Goal: Task Accomplishment & Management: Manage account settings

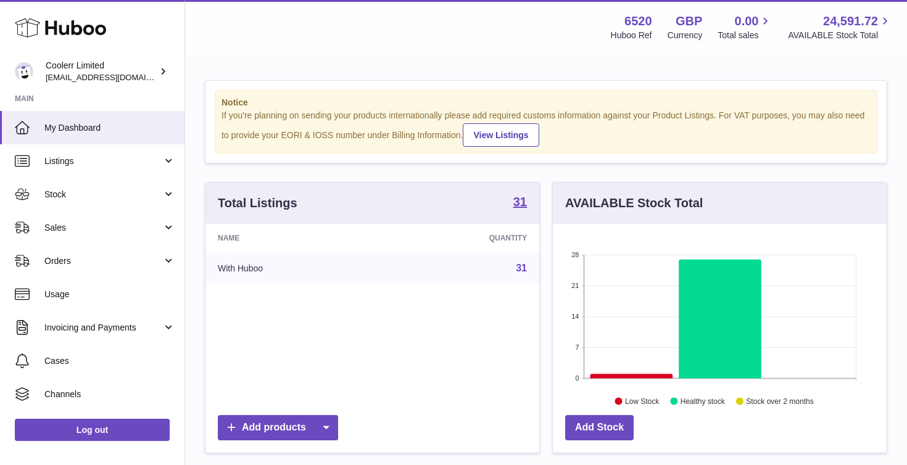
scroll to position [193, 334]
click at [86, 265] on span "Orders" at bounding box center [103, 262] width 118 height 12
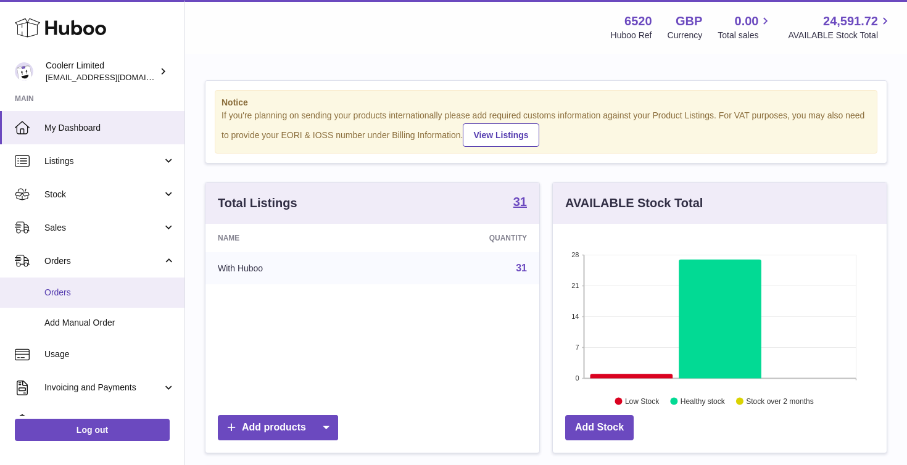
click at [79, 289] on span "Orders" at bounding box center [109, 293] width 131 height 12
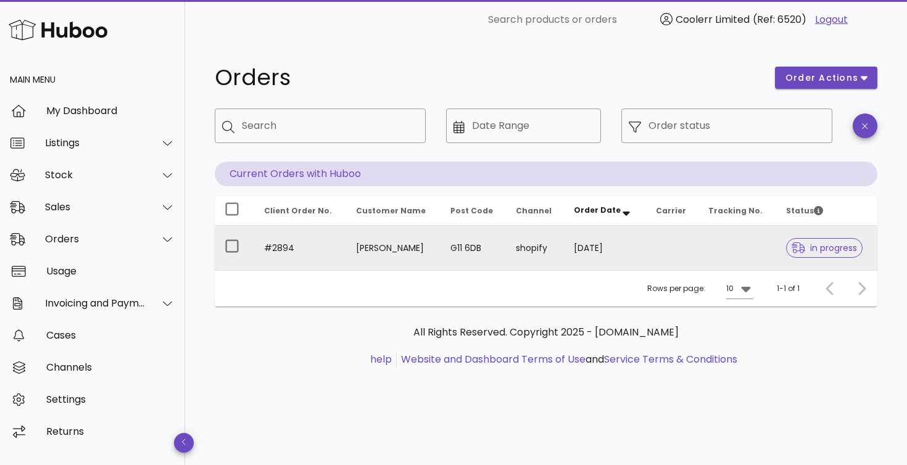
click at [825, 245] on span "in progress" at bounding box center [824, 248] width 65 height 9
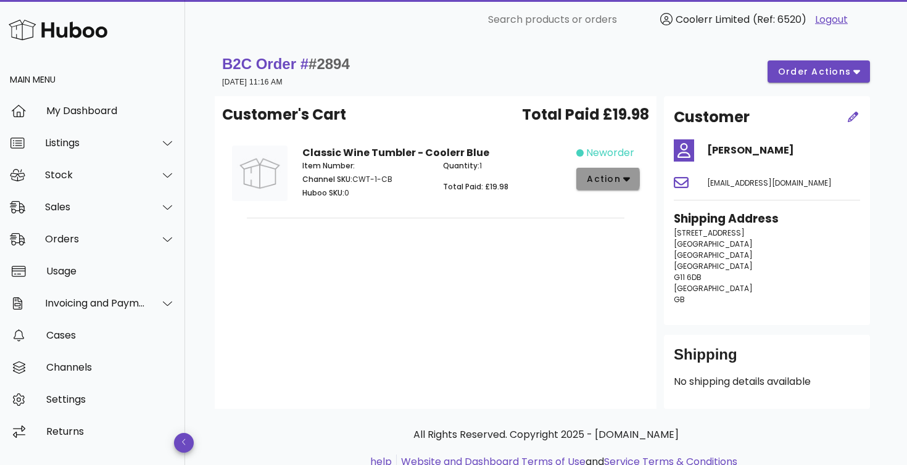
click at [627, 181] on icon "button" at bounding box center [626, 178] width 7 height 11
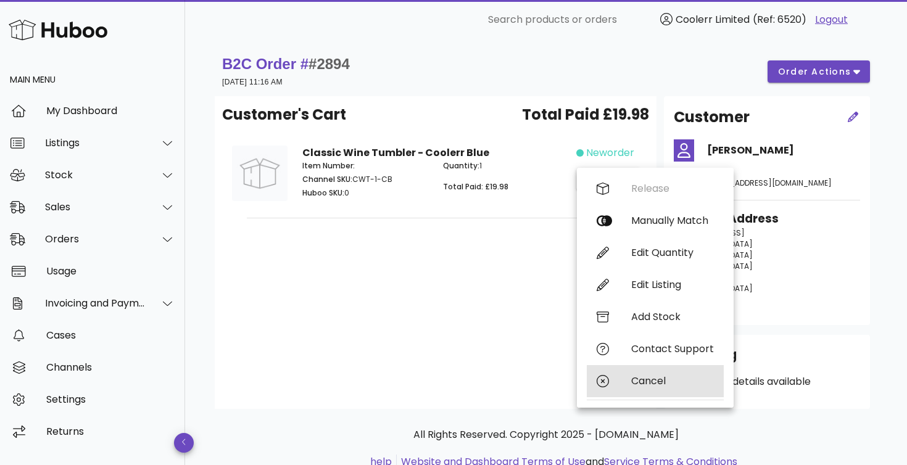
click at [660, 380] on div "Cancel" at bounding box center [672, 381] width 83 height 12
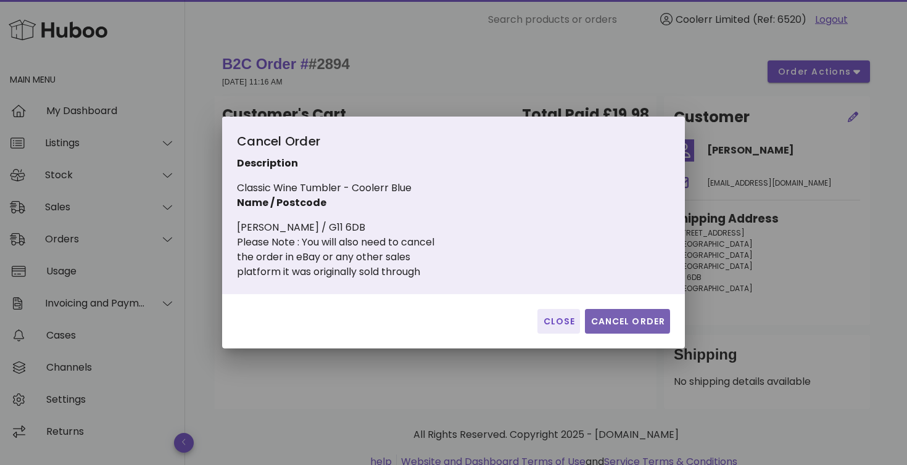
click at [638, 323] on span "Cancel Order" at bounding box center [627, 321] width 75 height 13
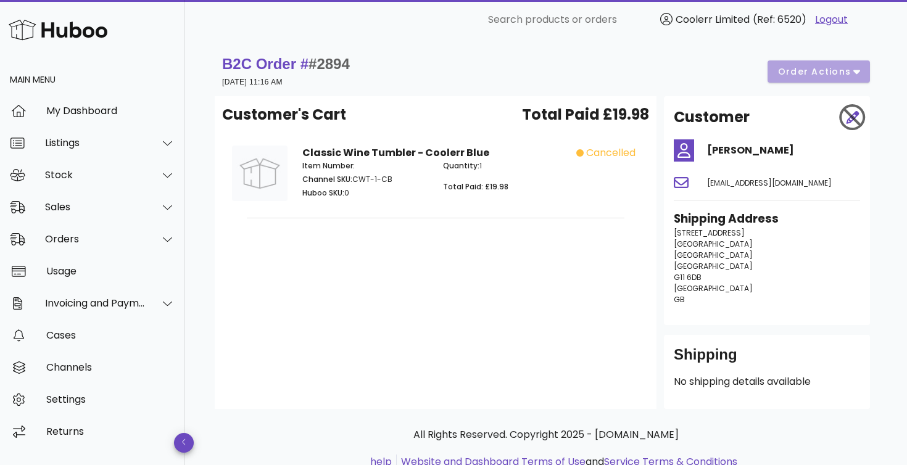
click at [468, 151] on strong "Classic Wine Tumbler - Coolerr Blue" at bounding box center [395, 153] width 187 height 14
click at [484, 200] on div "Quantity: 1 Total Paid: £19.98" at bounding box center [506, 181] width 141 height 57
